Goal: Navigation & Orientation: Find specific page/section

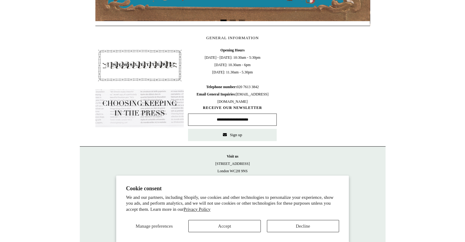
scroll to position [253, 0]
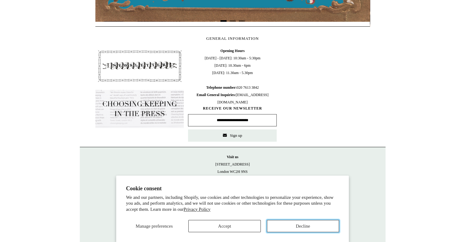
click at [306, 225] on button "Decline" at bounding box center [303, 226] width 72 height 12
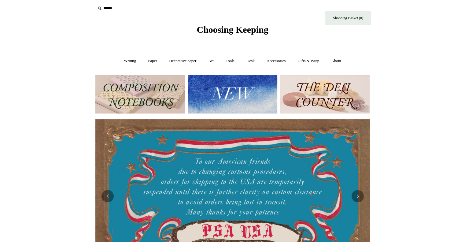
scroll to position [0, 0]
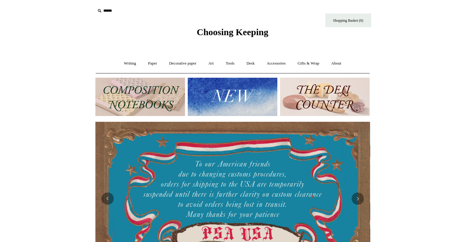
click at [232, 31] on span "Choosing Keeping" at bounding box center [233, 32] width 72 height 10
click at [127, 100] on img at bounding box center [140, 97] width 90 height 38
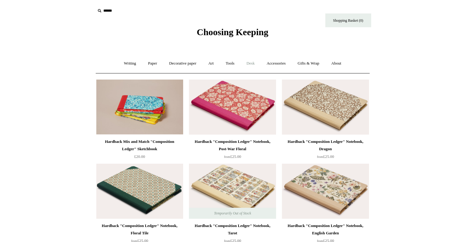
click at [251, 63] on link "Desk +" at bounding box center [250, 63] width 19 height 16
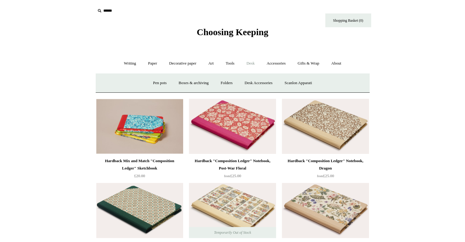
click at [251, 63] on link "Desk -" at bounding box center [250, 63] width 19 height 16
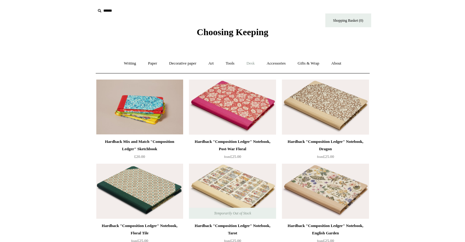
click at [251, 63] on link "Desk +" at bounding box center [250, 63] width 19 height 16
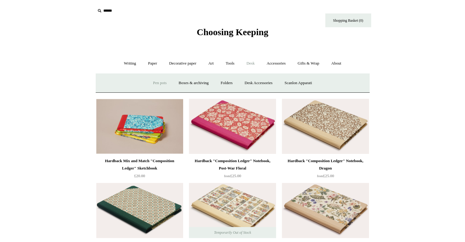
click at [148, 84] on link "Pen pots" at bounding box center [160, 83] width 24 height 16
